Goal: Task Accomplishment & Management: Use online tool/utility

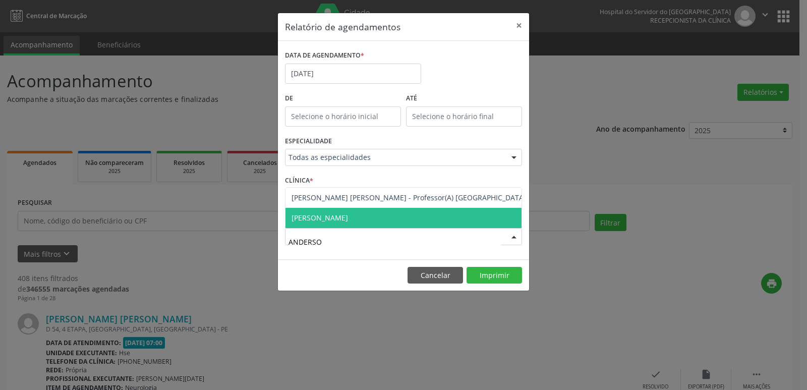
type input "[PERSON_NAME]"
click at [343, 221] on span "[PERSON_NAME]" at bounding box center [319, 218] width 56 height 10
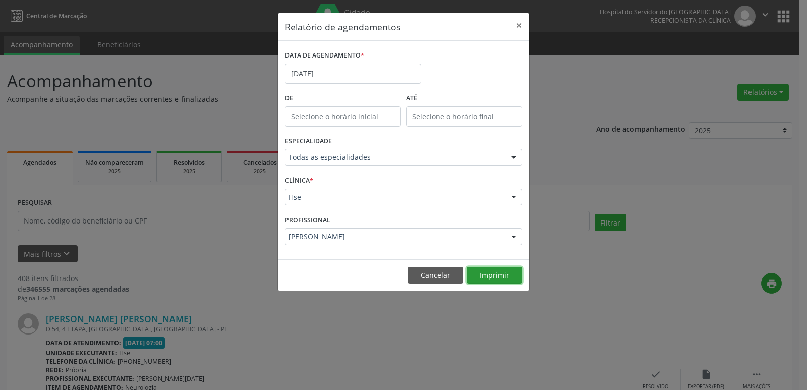
click at [480, 277] on button "Imprimir" at bounding box center [493, 275] width 55 height 17
click at [331, 76] on input "[DATE]" at bounding box center [353, 74] width 136 height 20
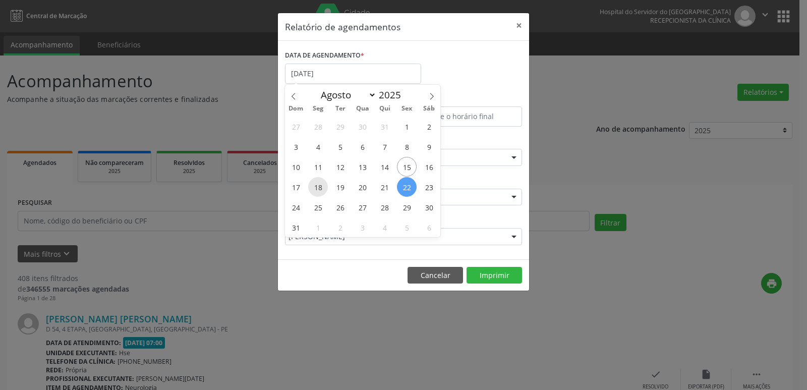
click at [319, 189] on span "18" at bounding box center [318, 187] width 20 height 20
type input "[DATE]"
click at [321, 183] on span "18" at bounding box center [318, 187] width 20 height 20
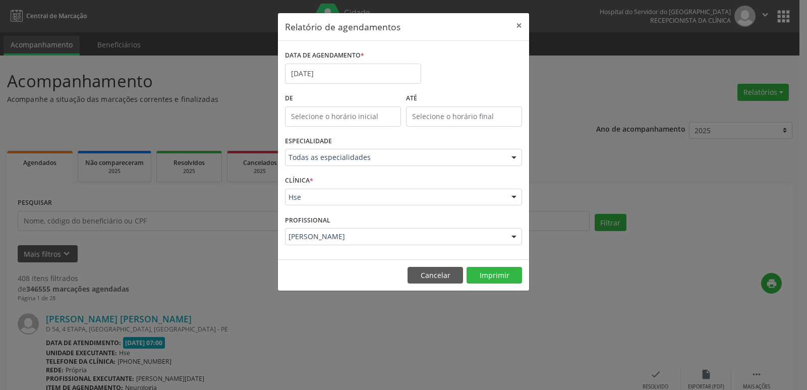
click at [321, 183] on div "CLÍNICA * Hse Hse Nenhum resultado encontrado para: " " Não há nenhuma opção pa…" at bounding box center [403, 192] width 242 height 39
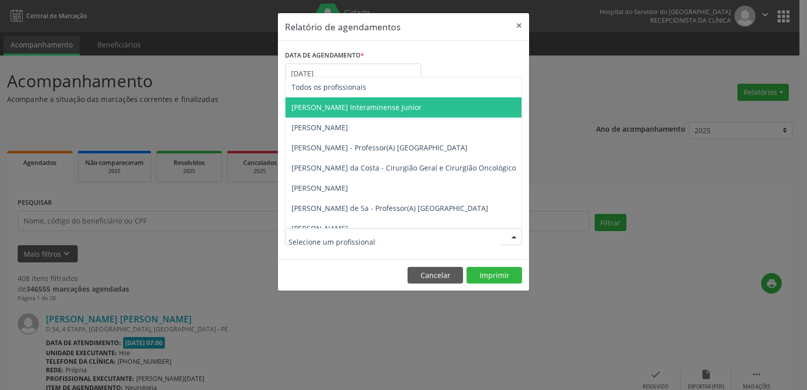
click at [510, 236] on div at bounding box center [513, 236] width 15 height 17
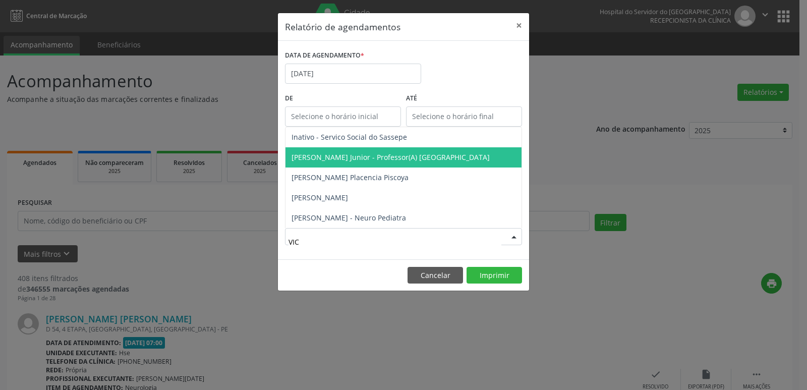
type input "VICT"
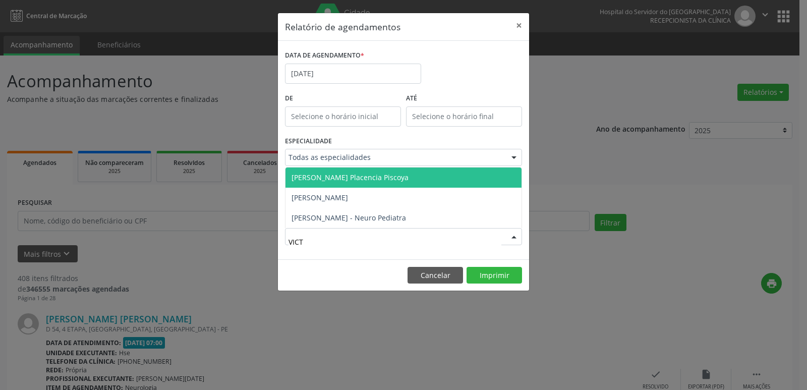
click at [378, 183] on span "[PERSON_NAME] Placencia Piscoya" at bounding box center [403, 177] width 236 height 20
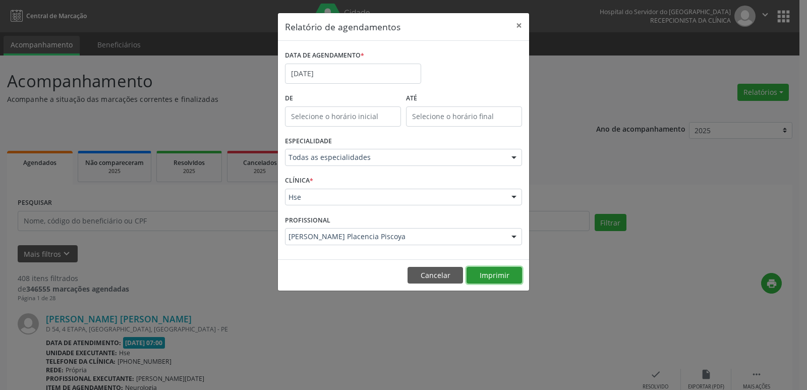
click at [498, 279] on button "Imprimir" at bounding box center [493, 275] width 55 height 17
